Goal: Task Accomplishment & Management: Manage account settings

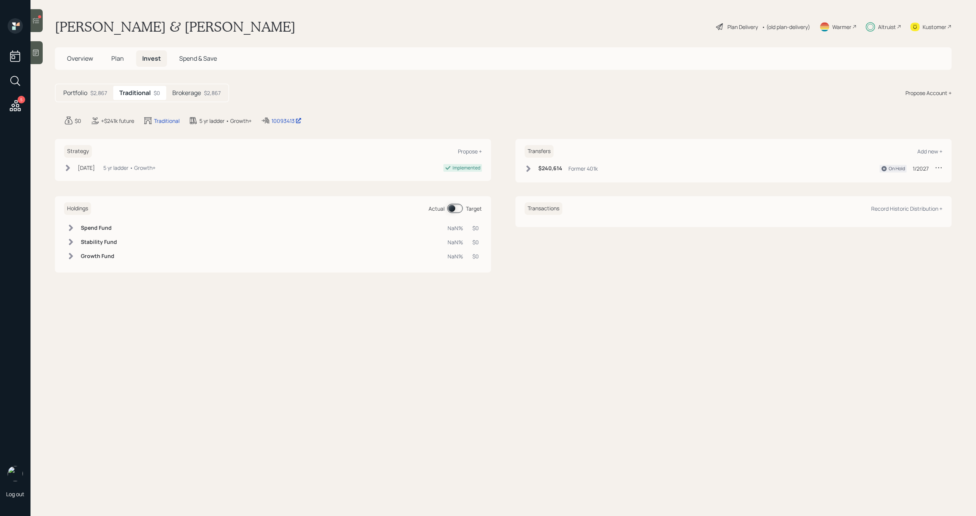
click at [532, 167] on icon at bounding box center [529, 169] width 8 height 8
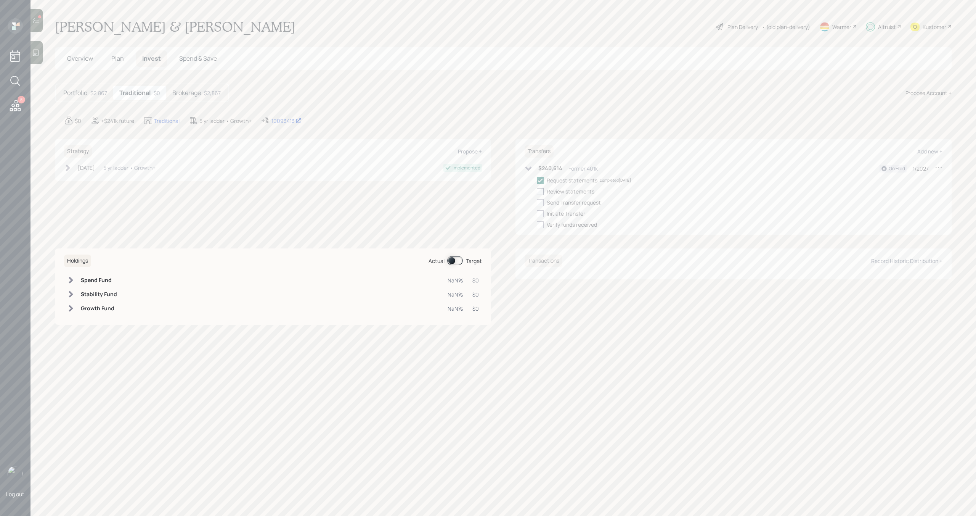
click at [540, 191] on div at bounding box center [540, 191] width 7 height 7
click at [537, 191] on input "checkbox" at bounding box center [537, 191] width 0 height 0
checkbox input "true"
click at [540, 201] on div at bounding box center [540, 202] width 7 height 7
click at [537, 202] on input "checkbox" at bounding box center [537, 202] width 0 height 0
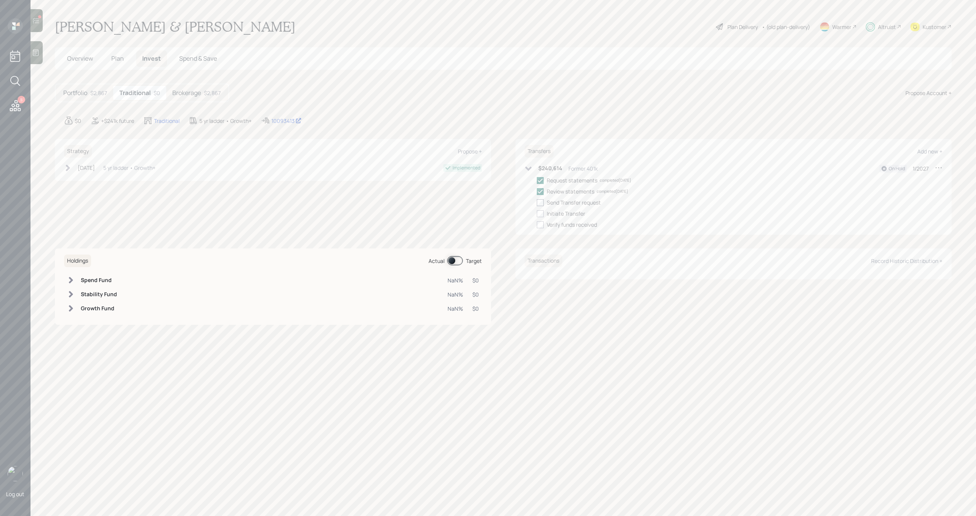
checkbox input "true"
click at [941, 166] on icon at bounding box center [939, 168] width 8 height 8
click at [916, 181] on div "Edit transfer" at bounding box center [915, 181] width 55 height 7
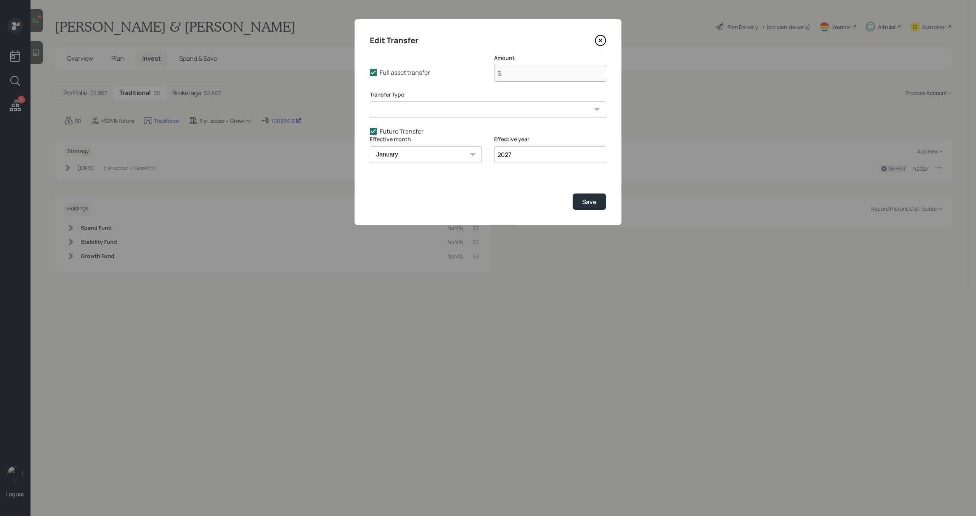
type input "$ 240,614"
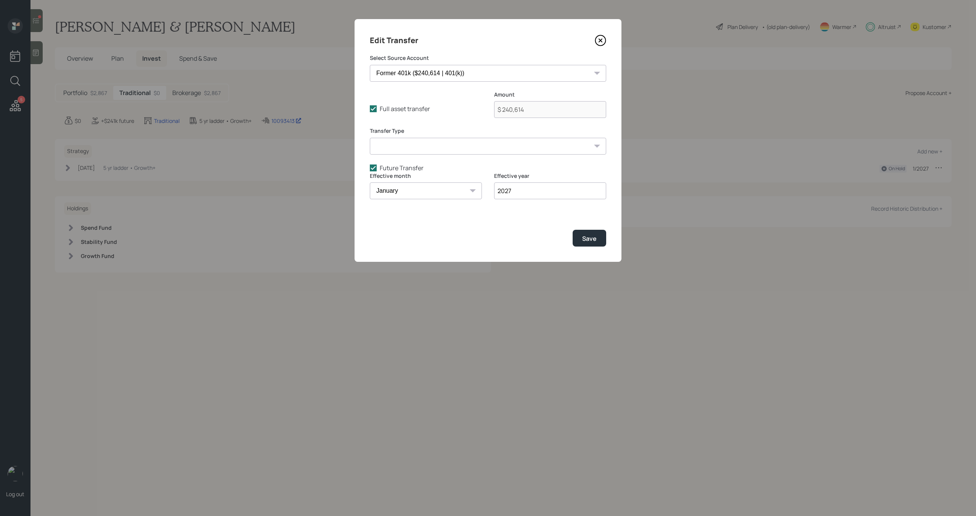
click at [526, 194] on input "2027" at bounding box center [550, 190] width 112 height 17
click at [441, 191] on select "January February March April May June July August September October November De…" at bounding box center [426, 190] width 112 height 17
click at [375, 171] on label "Future Transfer" at bounding box center [488, 168] width 236 height 8
click at [370, 168] on input "Future Transfer" at bounding box center [370, 167] width 0 height 0
checkbox input "false"
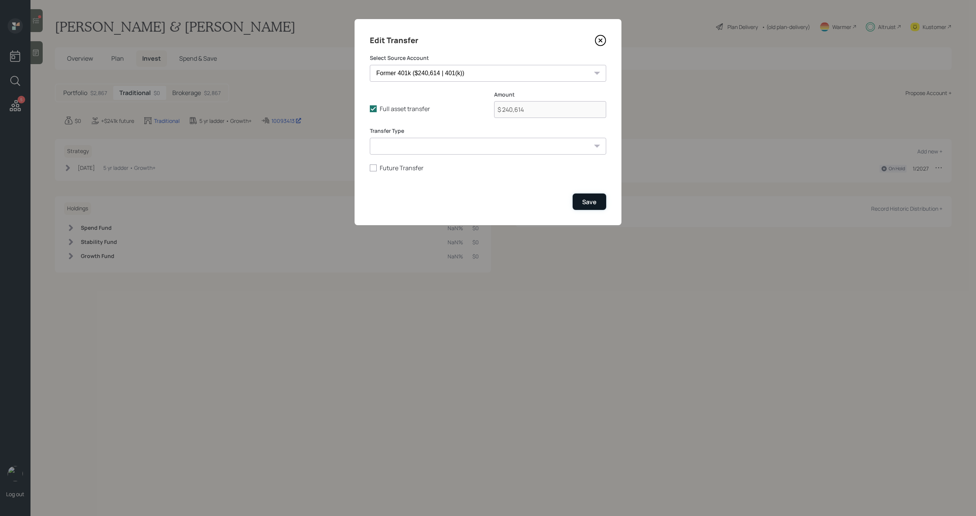
click at [588, 206] on button "Save" at bounding box center [590, 201] width 34 height 16
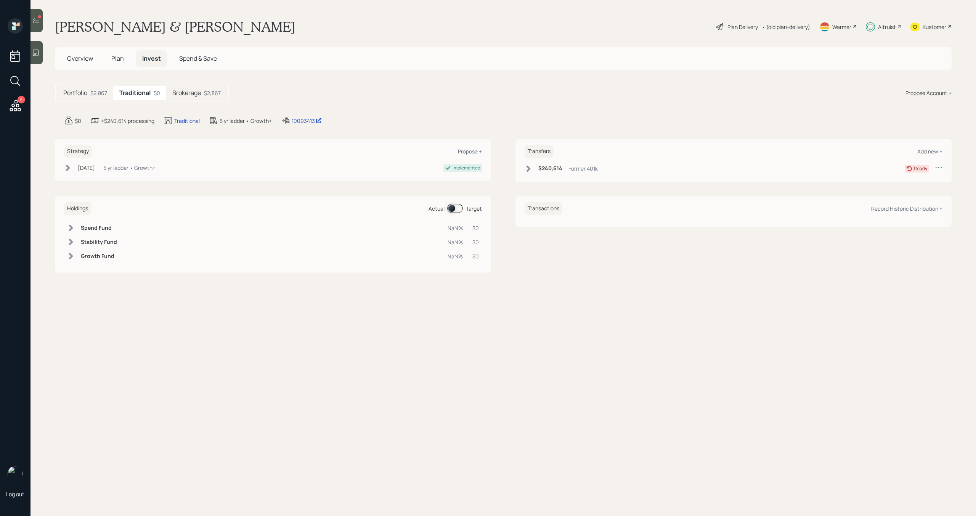
click at [530, 168] on icon at bounding box center [529, 168] width 4 height 6
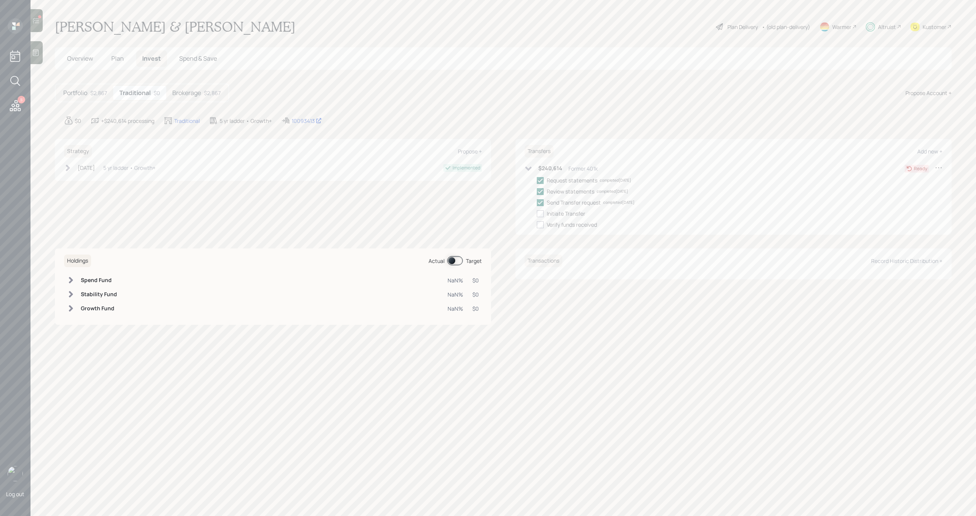
click at [530, 169] on icon at bounding box center [528, 168] width 6 height 4
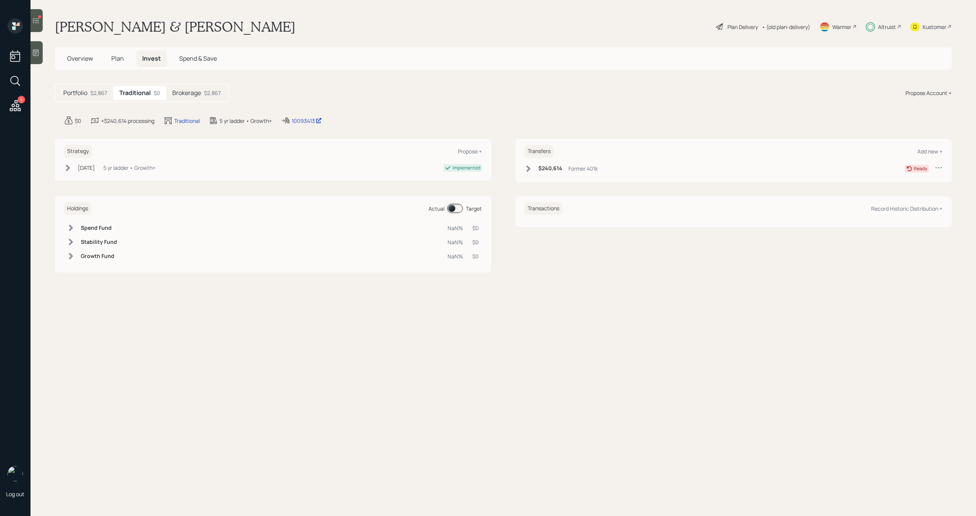
click at [22, 105] on icon at bounding box center [15, 106] width 14 height 14
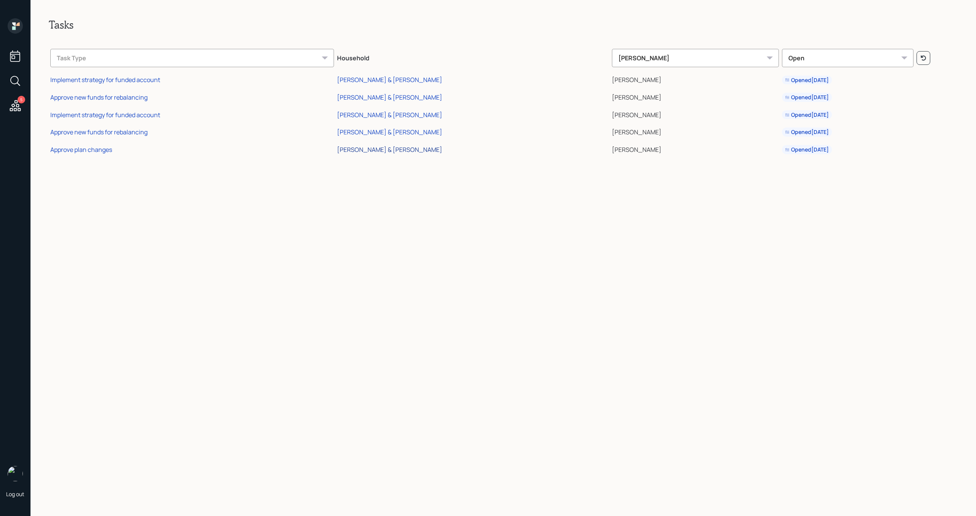
click at [381, 149] on div "[PERSON_NAME] & [PERSON_NAME]" at bounding box center [389, 149] width 105 height 8
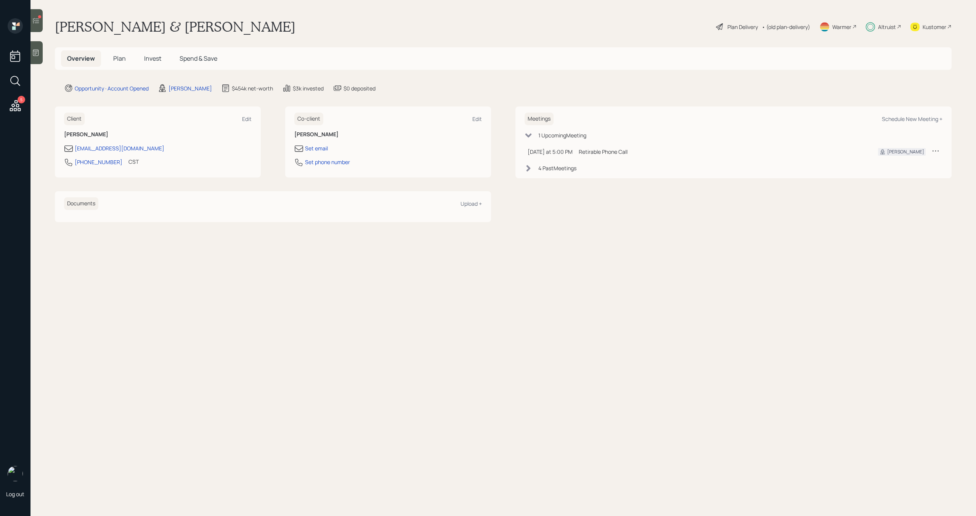
click at [121, 57] on span "Plan" at bounding box center [119, 58] width 13 height 8
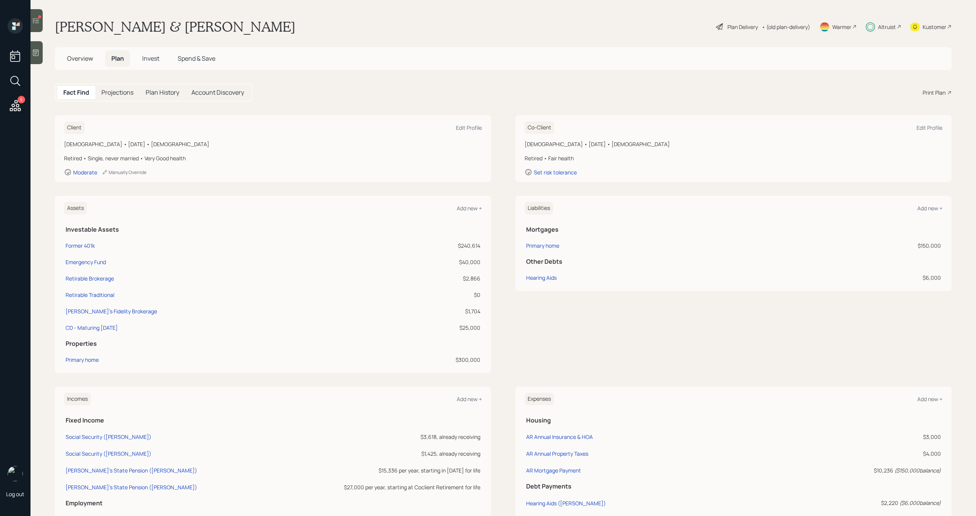
click at [154, 58] on span "Invest" at bounding box center [150, 58] width 17 height 8
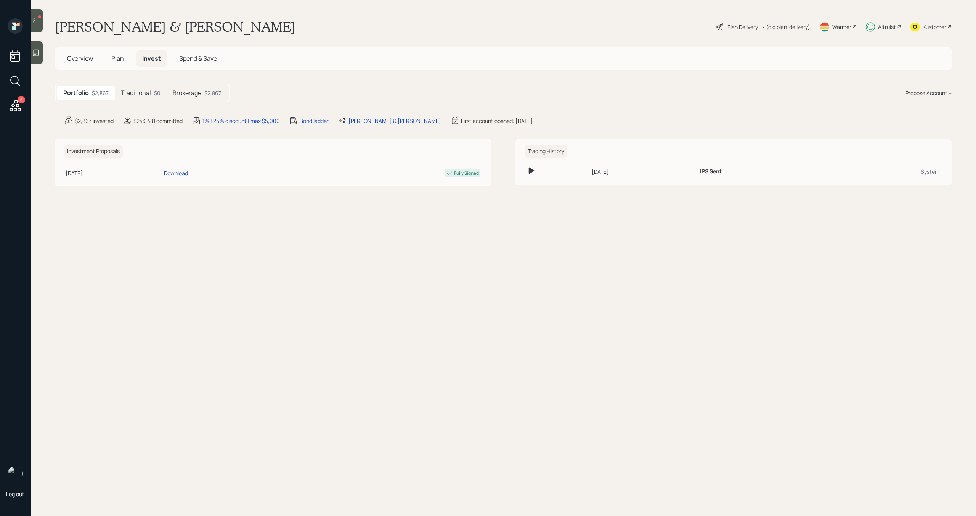
click at [146, 90] on h5 "Traditional" at bounding box center [136, 92] width 30 height 7
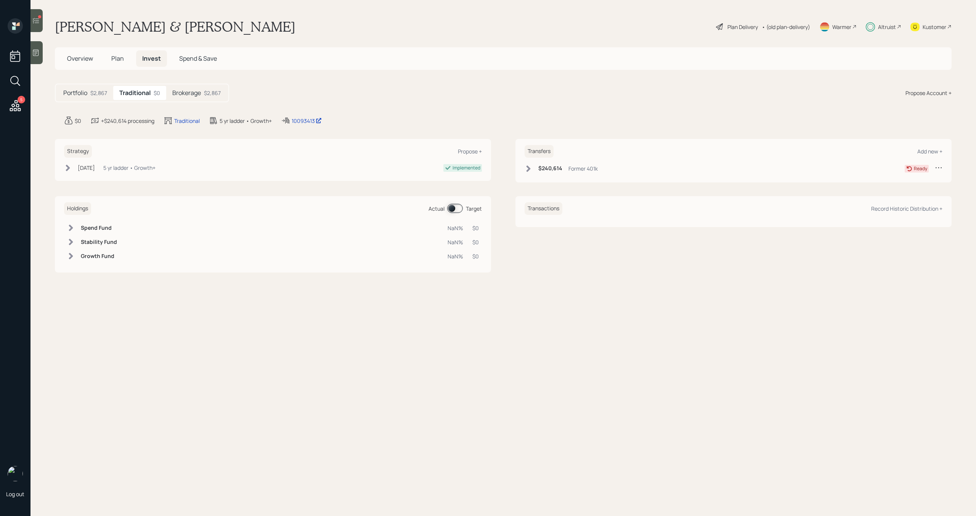
click at [218, 94] on div "$2,867" at bounding box center [212, 93] width 17 height 8
click at [130, 92] on h5 "Traditional" at bounding box center [134, 92] width 30 height 7
click at [526, 170] on icon at bounding box center [529, 169] width 8 height 8
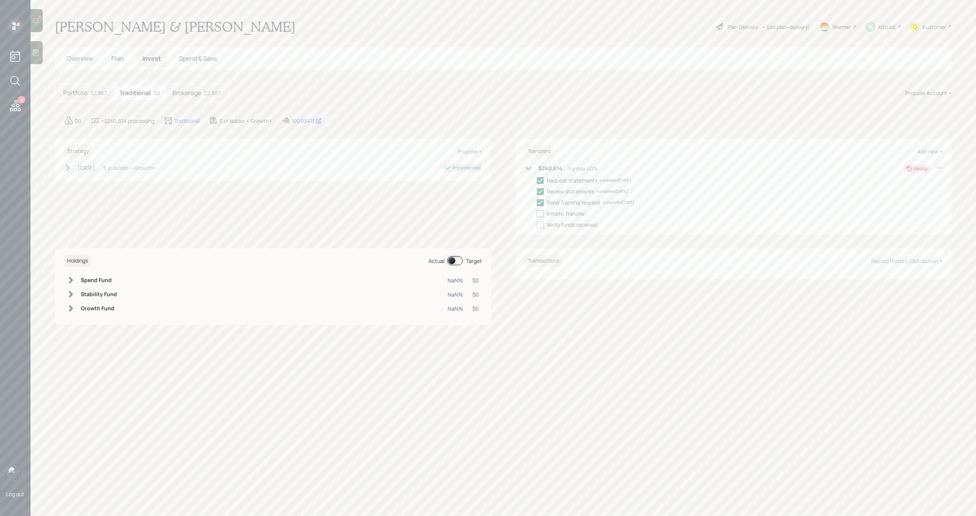
click at [539, 211] on div at bounding box center [540, 213] width 7 height 7
click at [537, 213] on input "checkbox" at bounding box center [537, 213] width 0 height 0
checkbox input "true"
click at [117, 55] on span "Plan" at bounding box center [117, 58] width 13 height 8
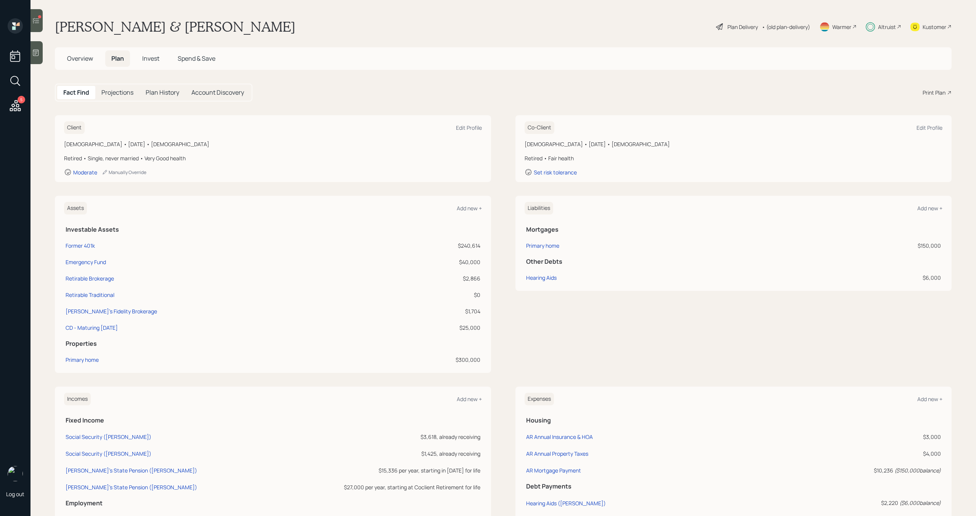
click at [87, 58] on span "Overview" at bounding box center [80, 58] width 26 height 8
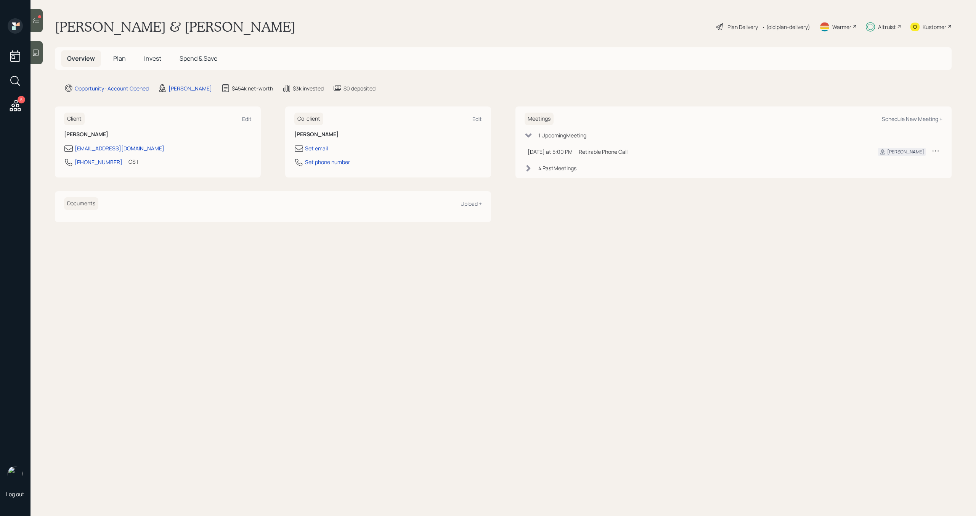
click at [35, 19] on icon at bounding box center [36, 21] width 8 height 8
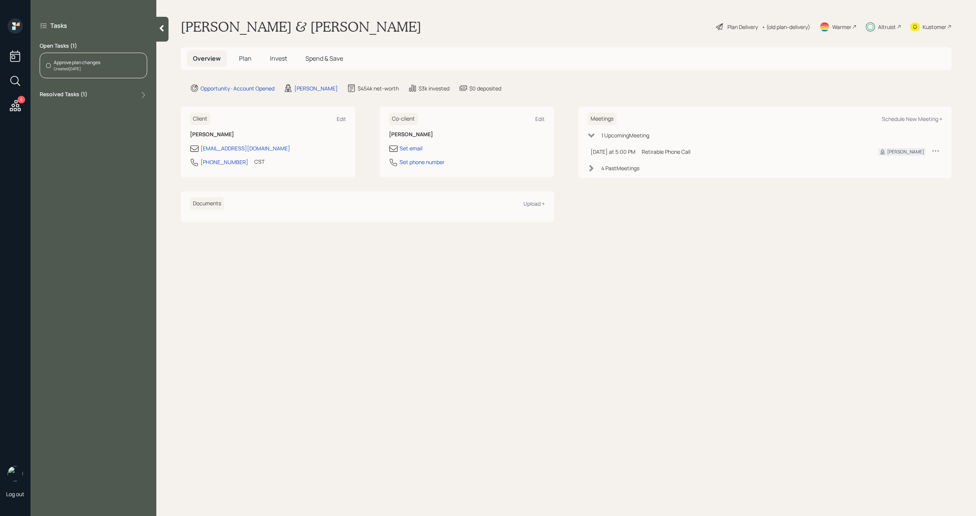
click at [116, 67] on div "Approve plan changes Created Today" at bounding box center [94, 66] width 108 height 26
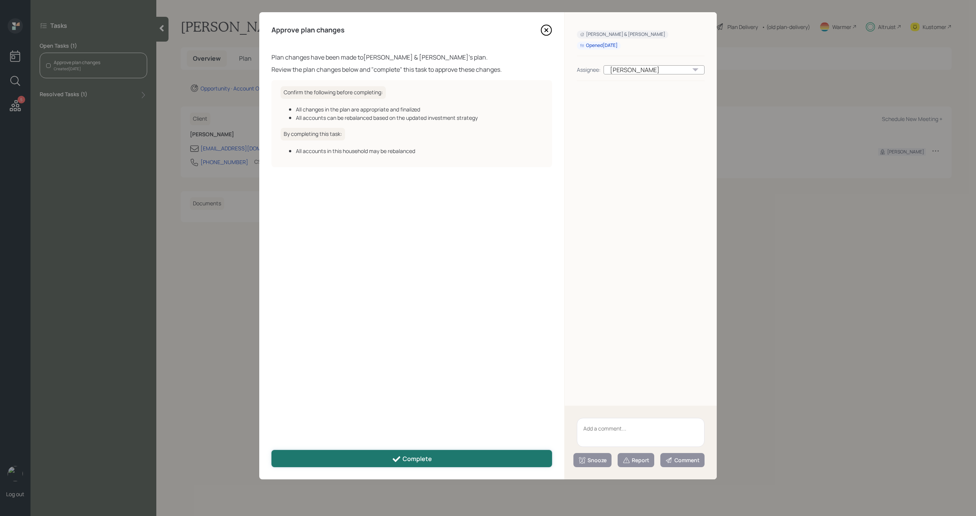
click at [369, 462] on button "Complete" at bounding box center [412, 458] width 281 height 17
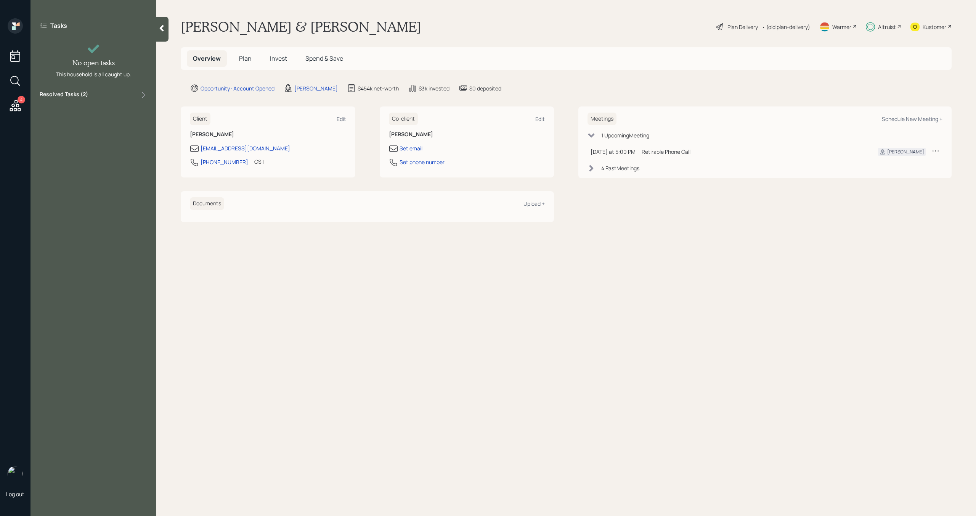
click at [161, 27] on icon at bounding box center [162, 28] width 4 height 6
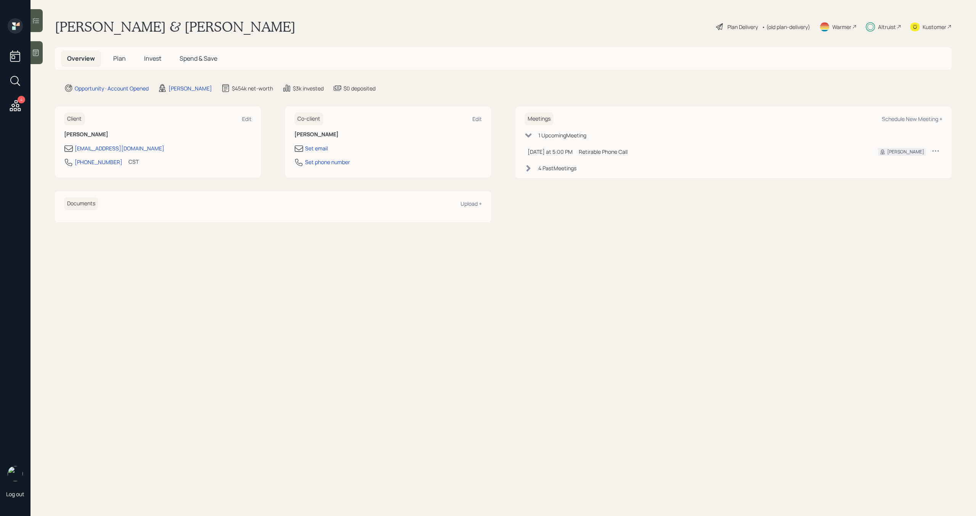
click at [733, 26] on div "Plan Delivery" at bounding box center [743, 27] width 31 height 8
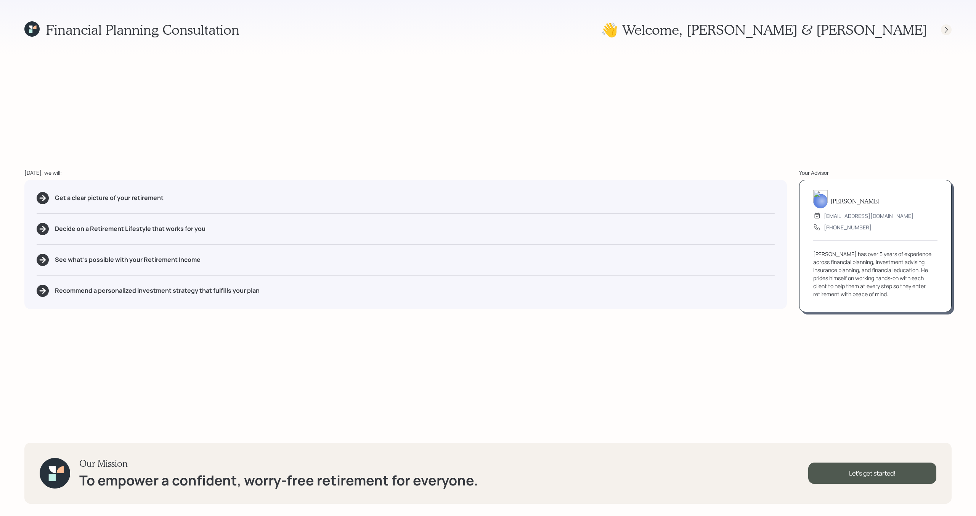
click at [945, 29] on icon at bounding box center [947, 30] width 8 height 8
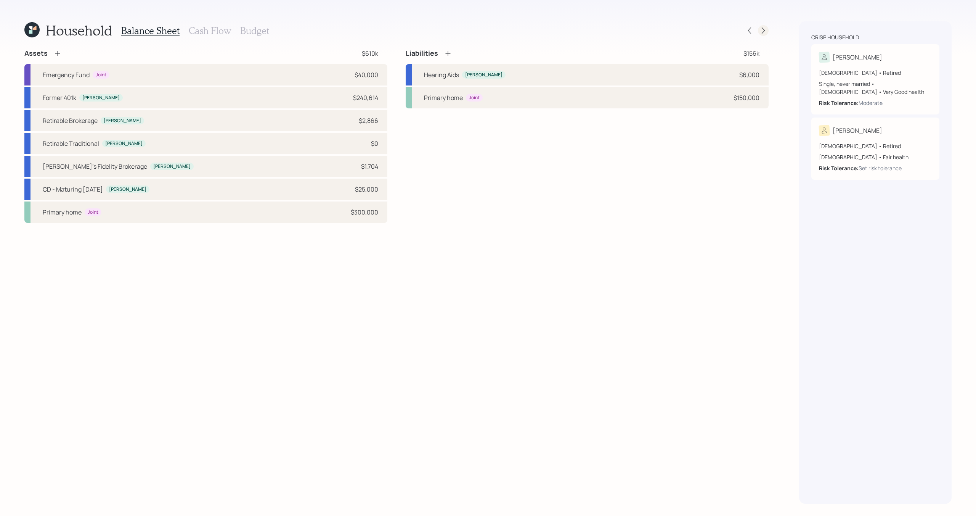
click at [763, 29] on icon at bounding box center [763, 30] width 3 height 6
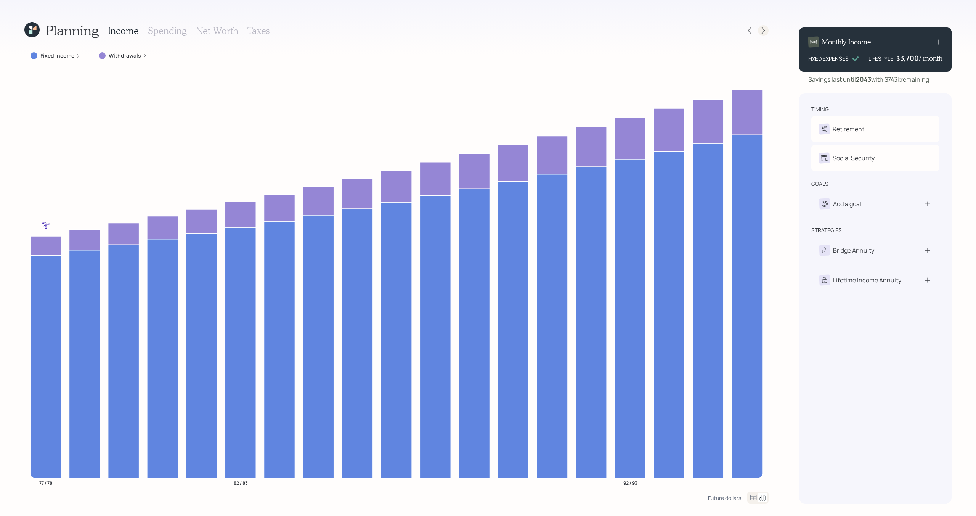
click at [763, 29] on icon at bounding box center [763, 30] width 3 height 6
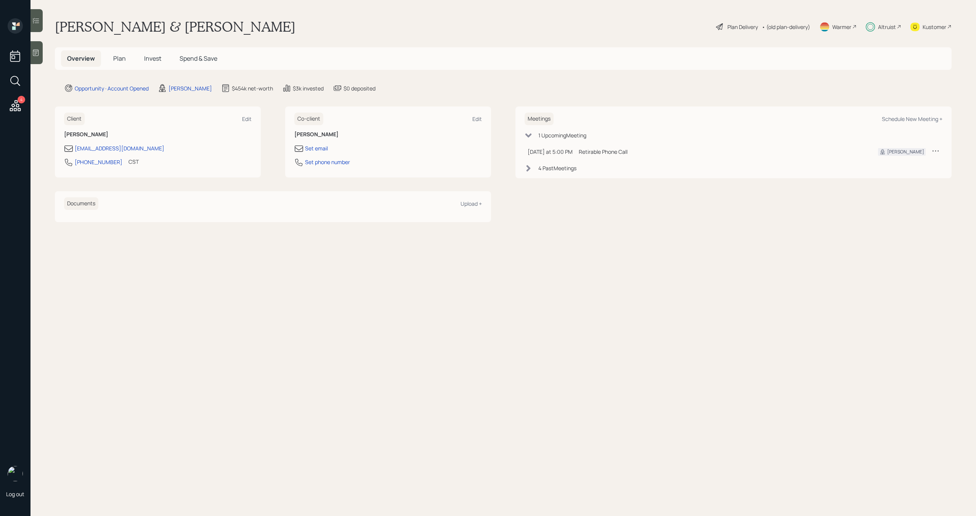
click at [745, 29] on div "Plan Delivery" at bounding box center [743, 27] width 31 height 8
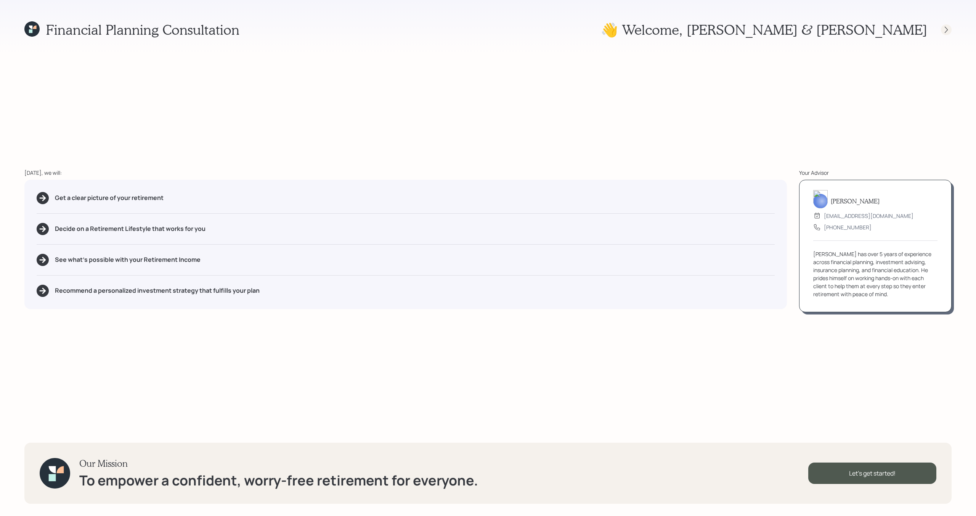
click at [946, 30] on icon at bounding box center [947, 30] width 8 height 8
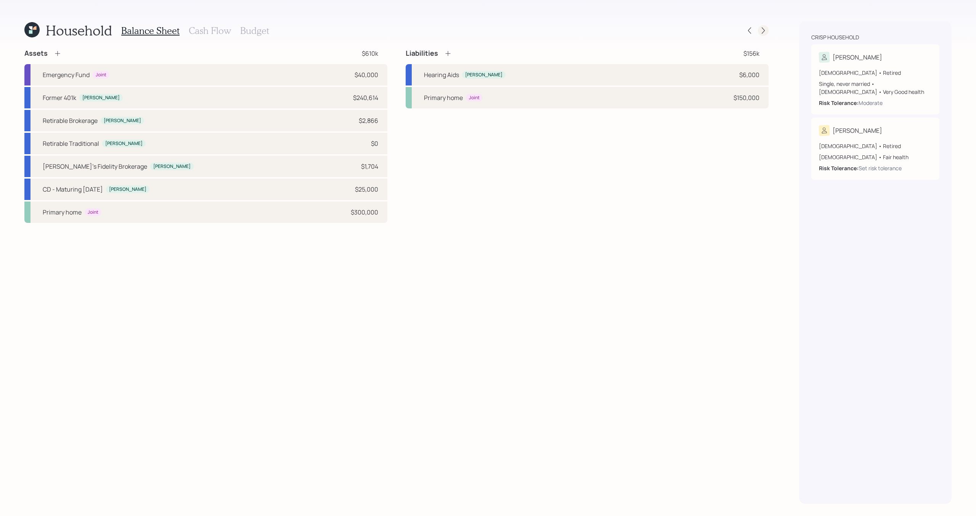
click at [765, 30] on icon at bounding box center [764, 31] width 8 height 8
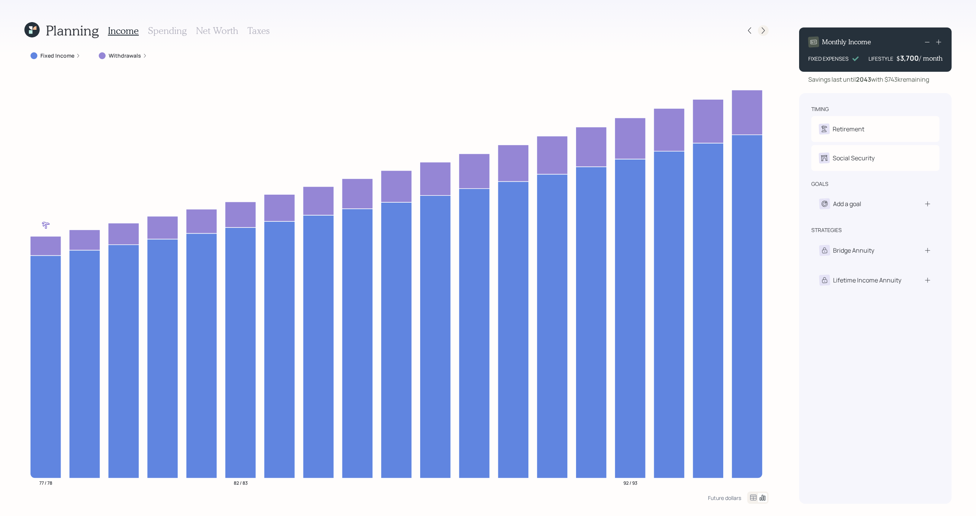
click at [765, 31] on icon at bounding box center [764, 31] width 8 height 8
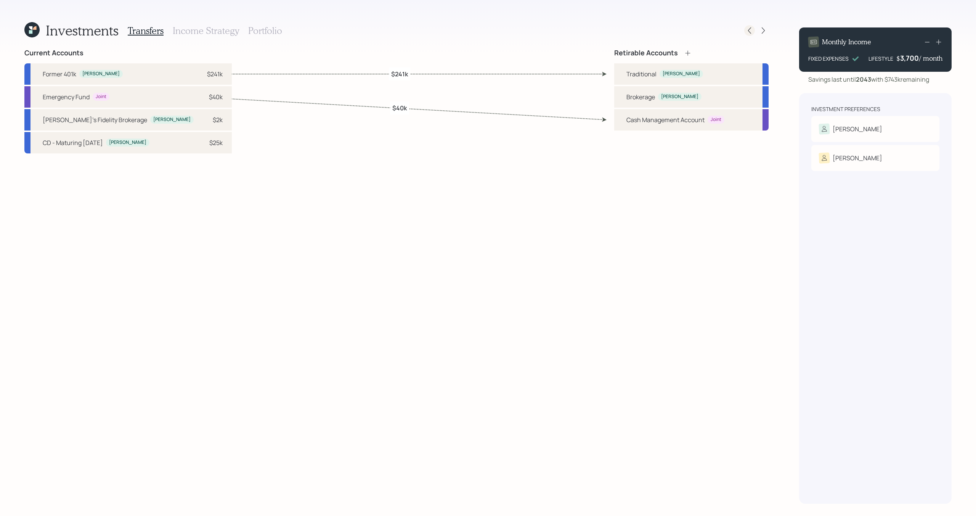
click at [749, 31] on icon at bounding box center [750, 31] width 8 height 8
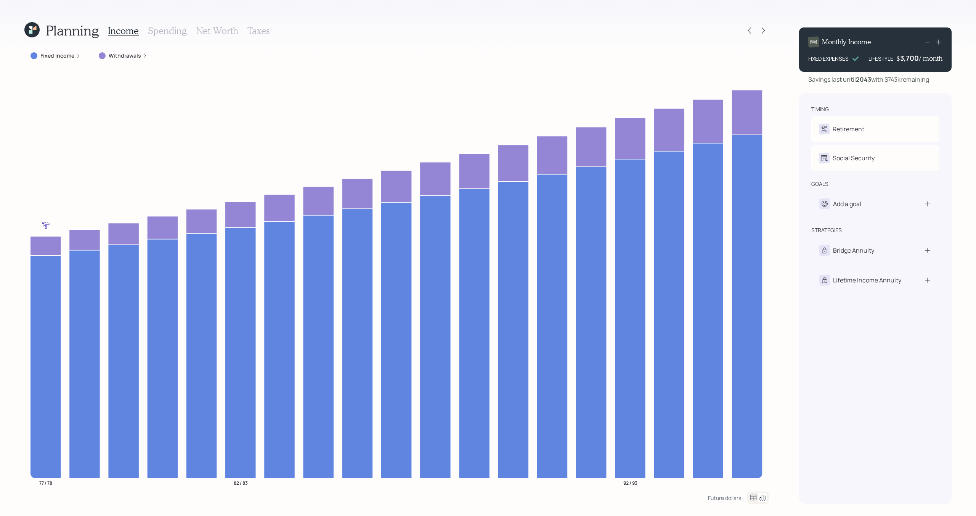
click at [173, 36] on div "Income Spending Net Worth Taxes" at bounding box center [189, 30] width 162 height 18
click at [33, 29] on icon at bounding box center [34, 27] width 3 height 3
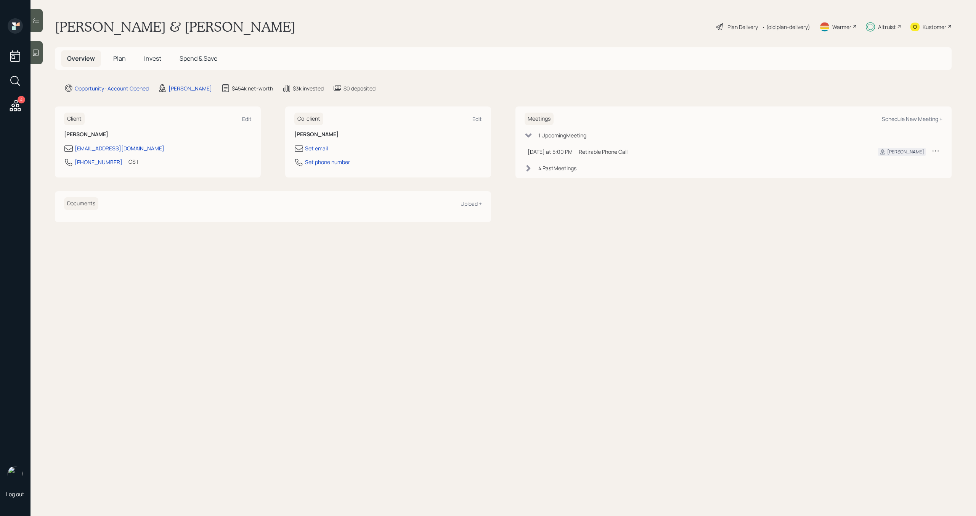
click at [111, 60] on h5 "Plan" at bounding box center [119, 58] width 25 height 16
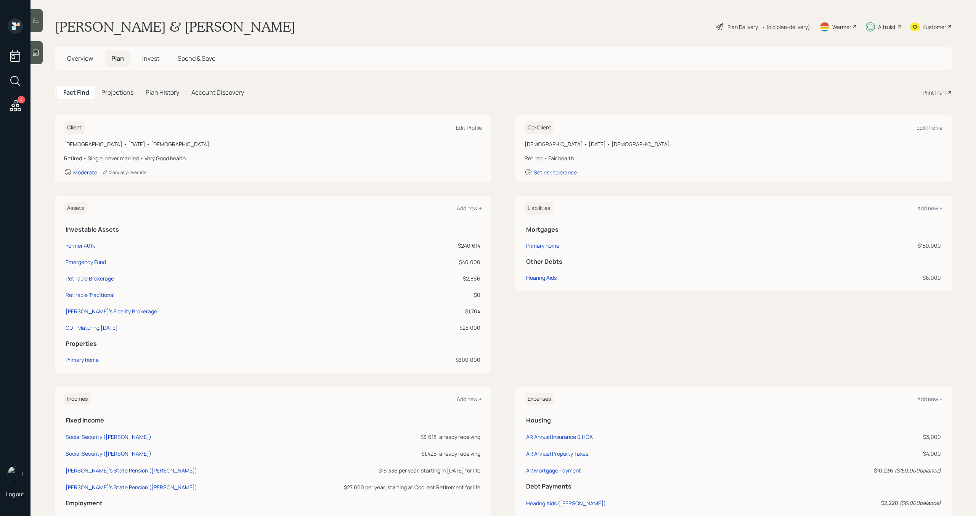
click at [157, 60] on span "Invest" at bounding box center [150, 58] width 17 height 8
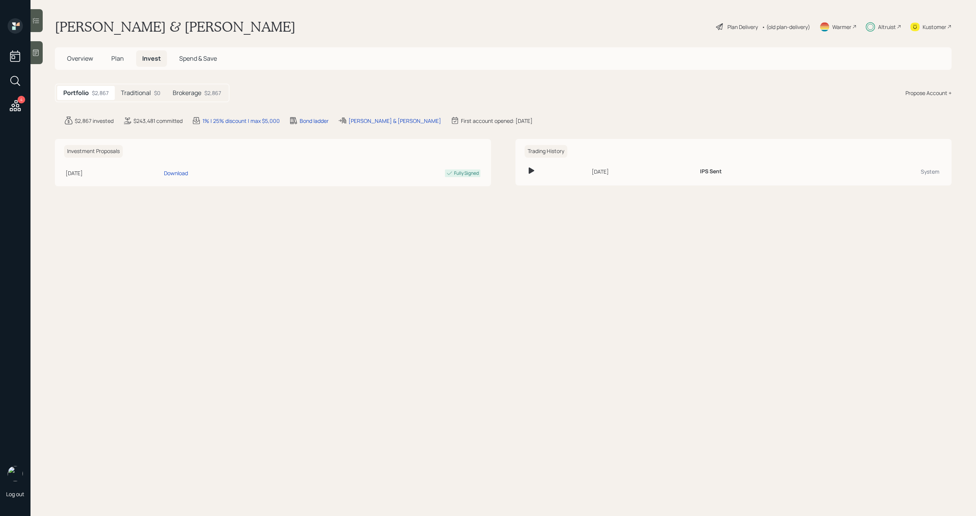
click at [149, 96] on h5 "Traditional" at bounding box center [136, 92] width 30 height 7
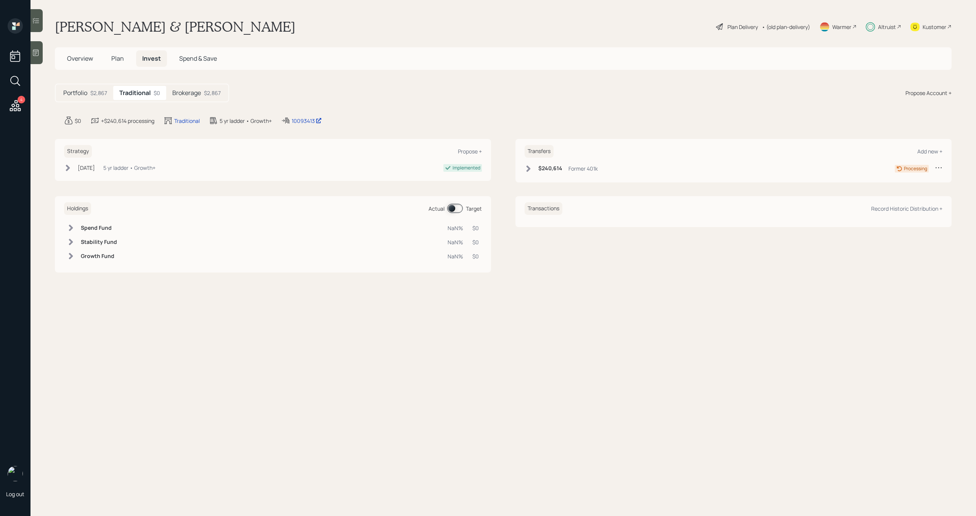
click at [183, 96] on h5 "Brokerage" at bounding box center [186, 92] width 29 height 7
click at [88, 93] on div "Portfolio $2,867" at bounding box center [85, 93] width 56 height 14
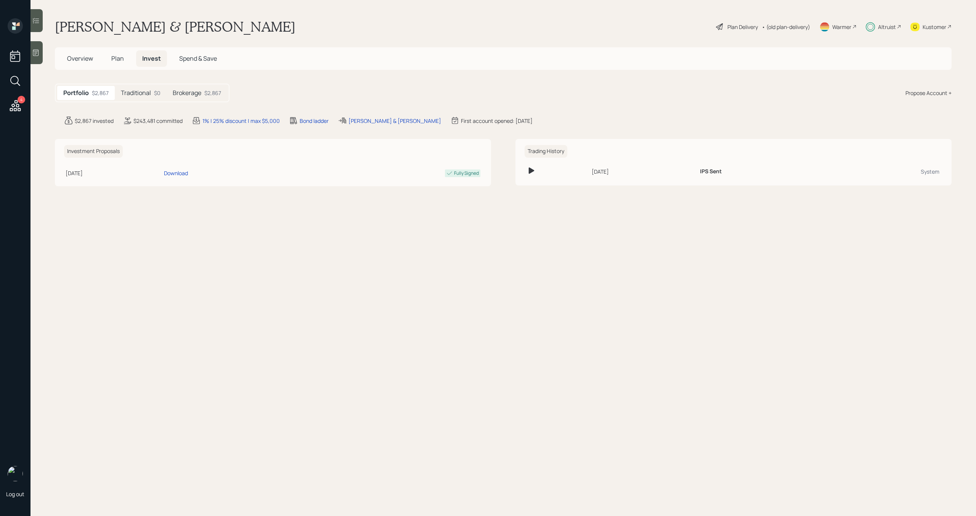
click at [89, 53] on h5 "Overview" at bounding box center [80, 58] width 38 height 16
